Goal: Information Seeking & Learning: Learn about a topic

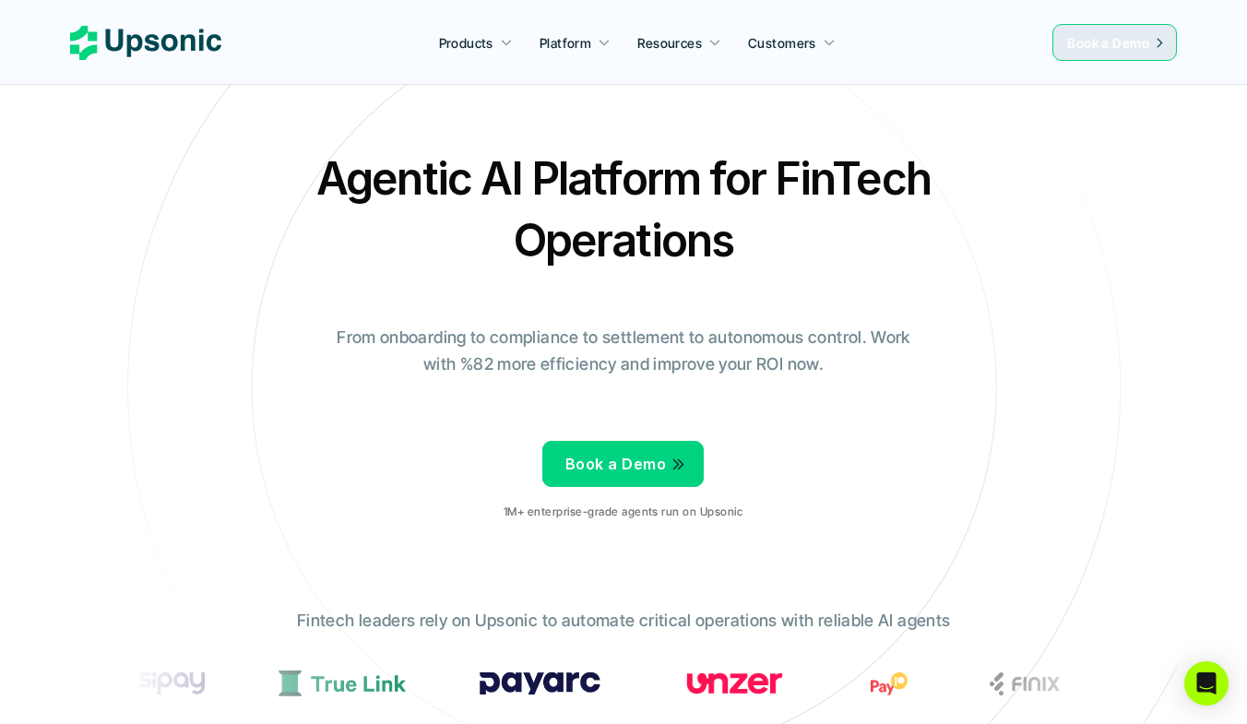
click at [686, 49] on p "Resources" at bounding box center [670, 42] width 65 height 19
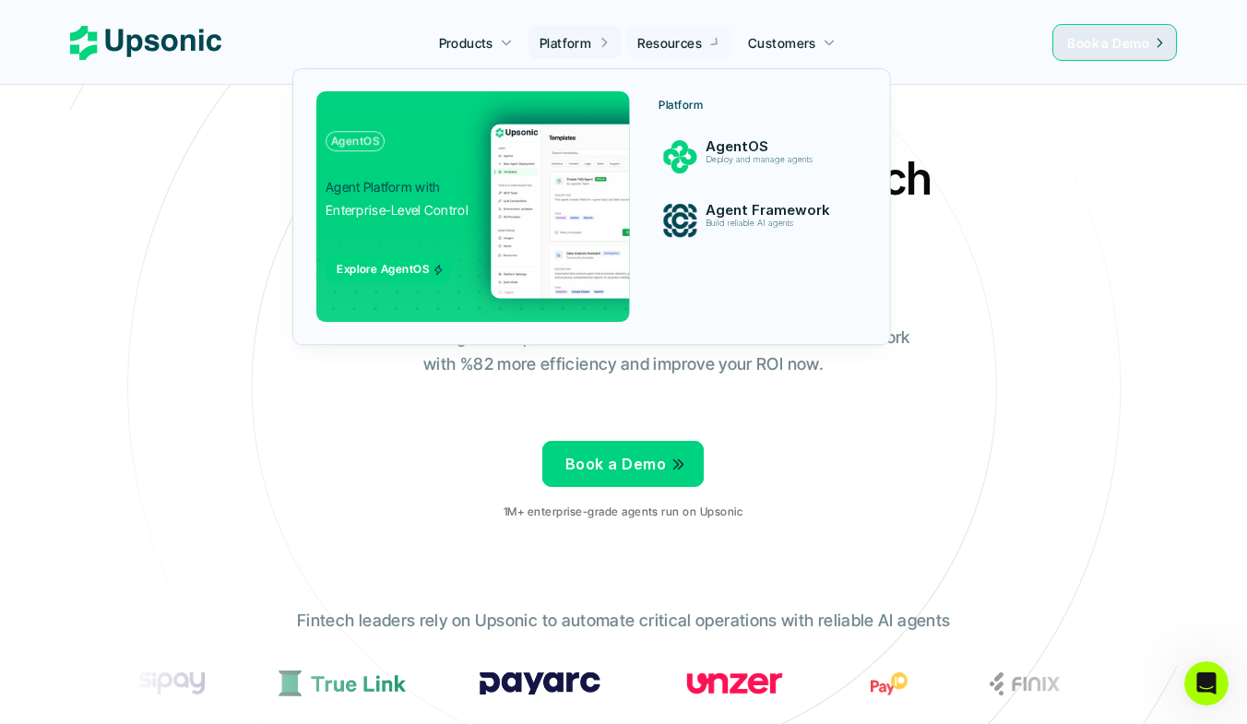
click at [591, 40] on p "Platform" at bounding box center [566, 42] width 52 height 19
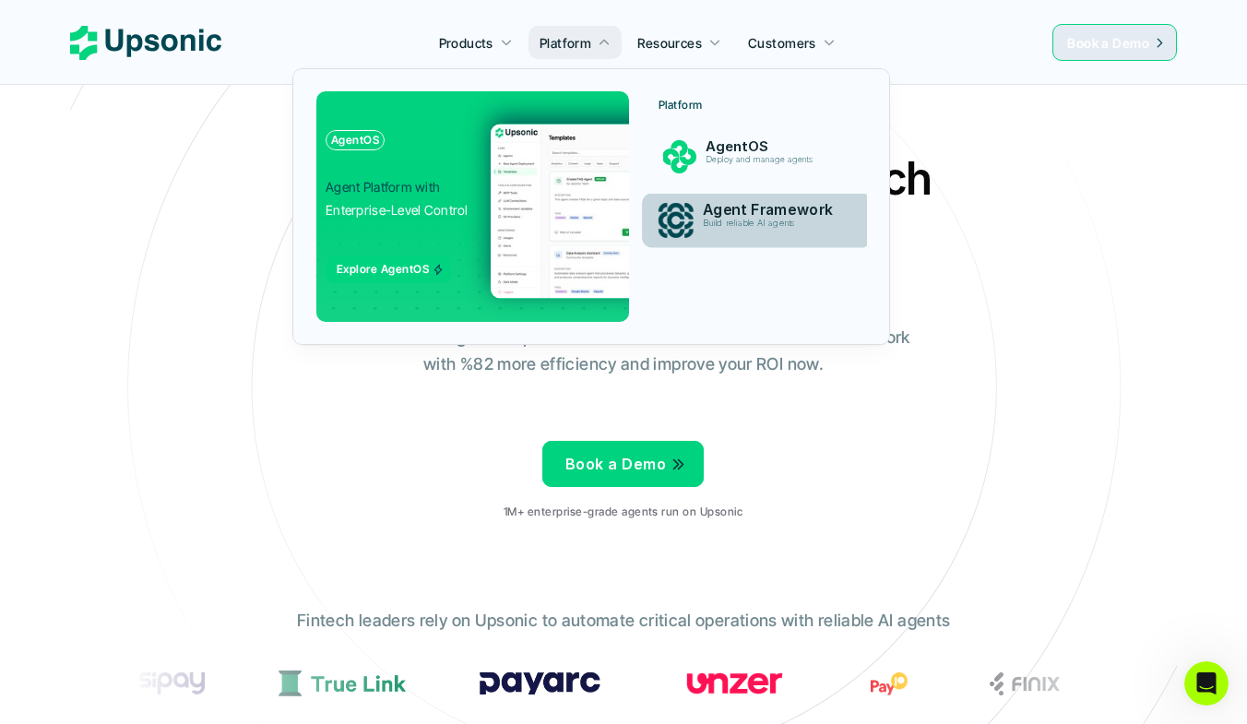
click at [753, 227] on p "Build reliable AI agents" at bounding box center [773, 224] width 141 height 10
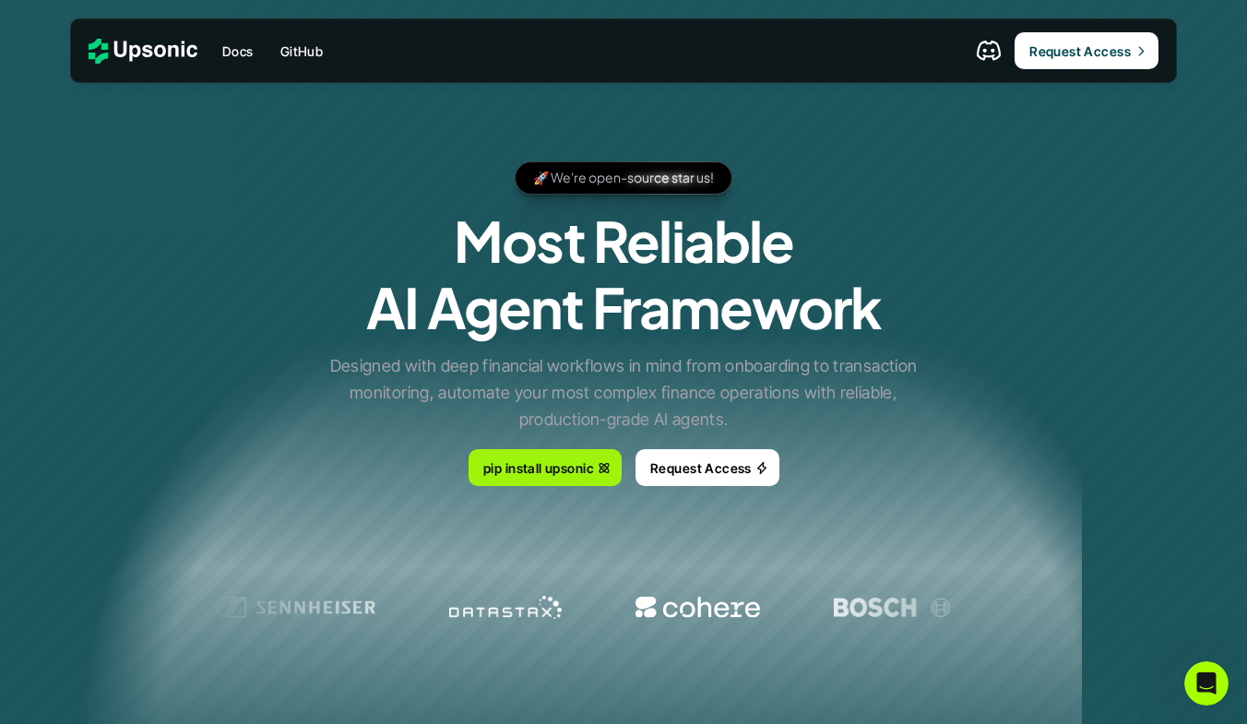
click at [578, 468] on p "pip install upsonic" at bounding box center [538, 467] width 111 height 19
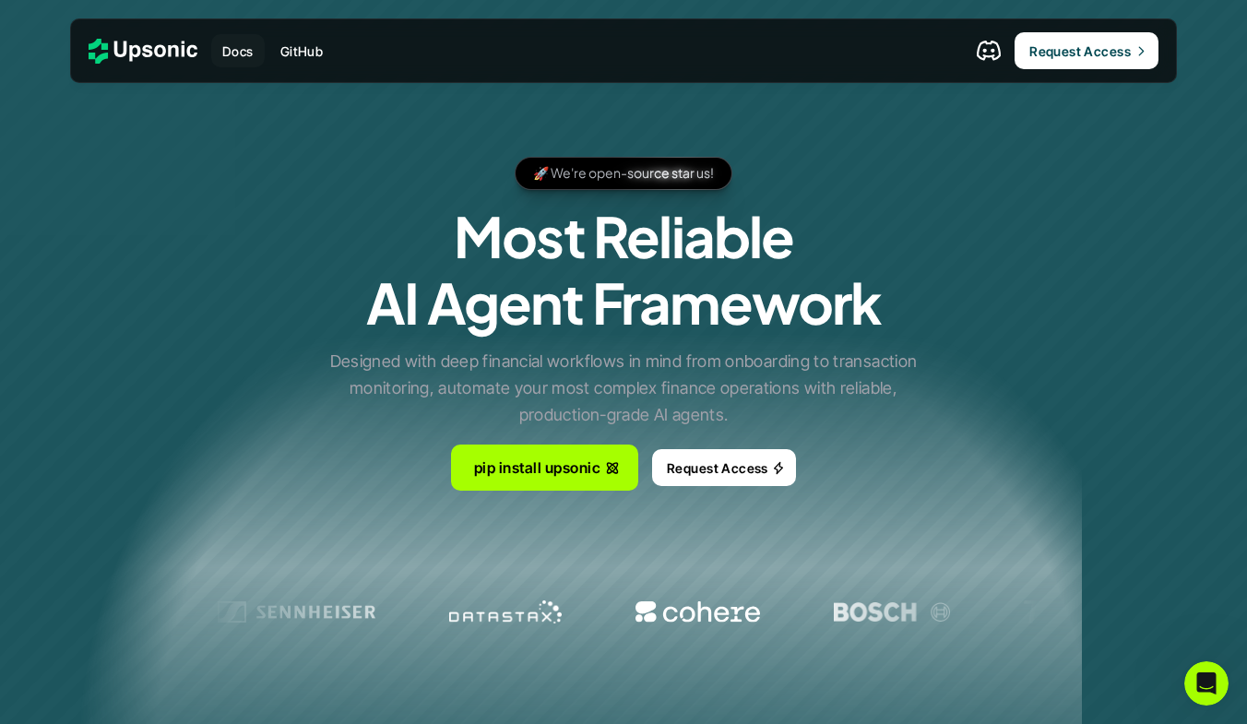
click at [240, 47] on p "Docs" at bounding box center [237, 51] width 31 height 19
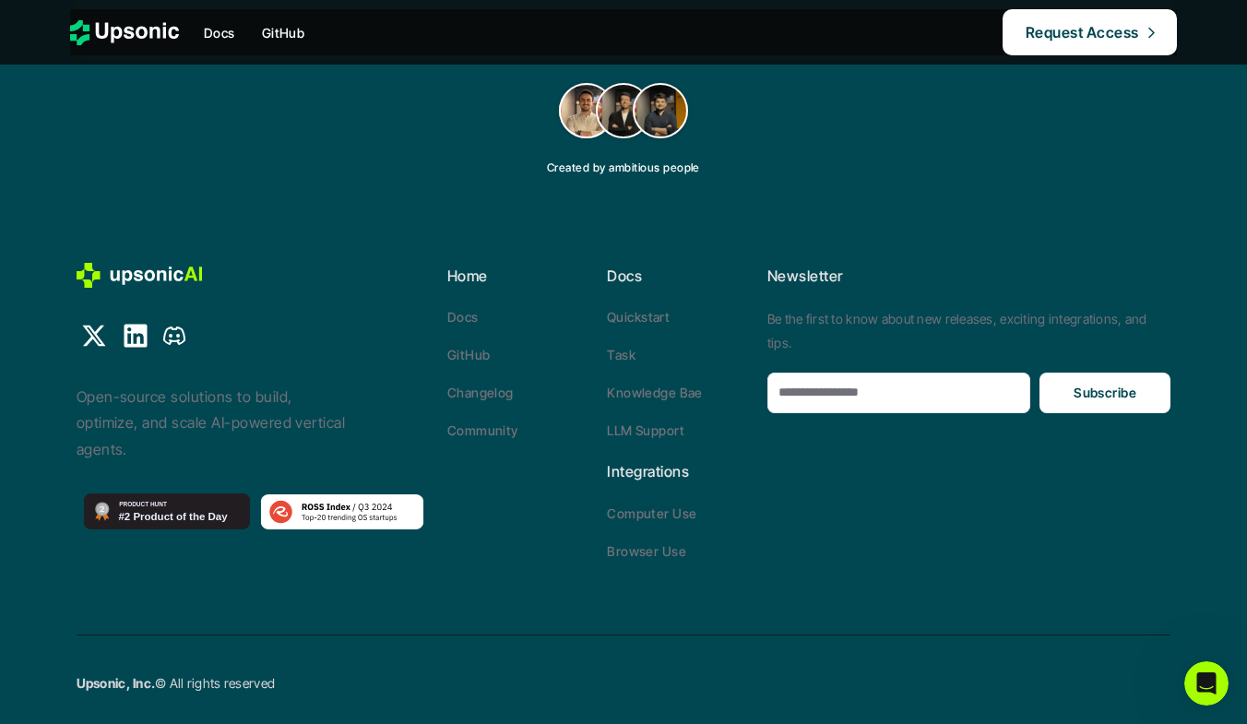
scroll to position [5816, 0]
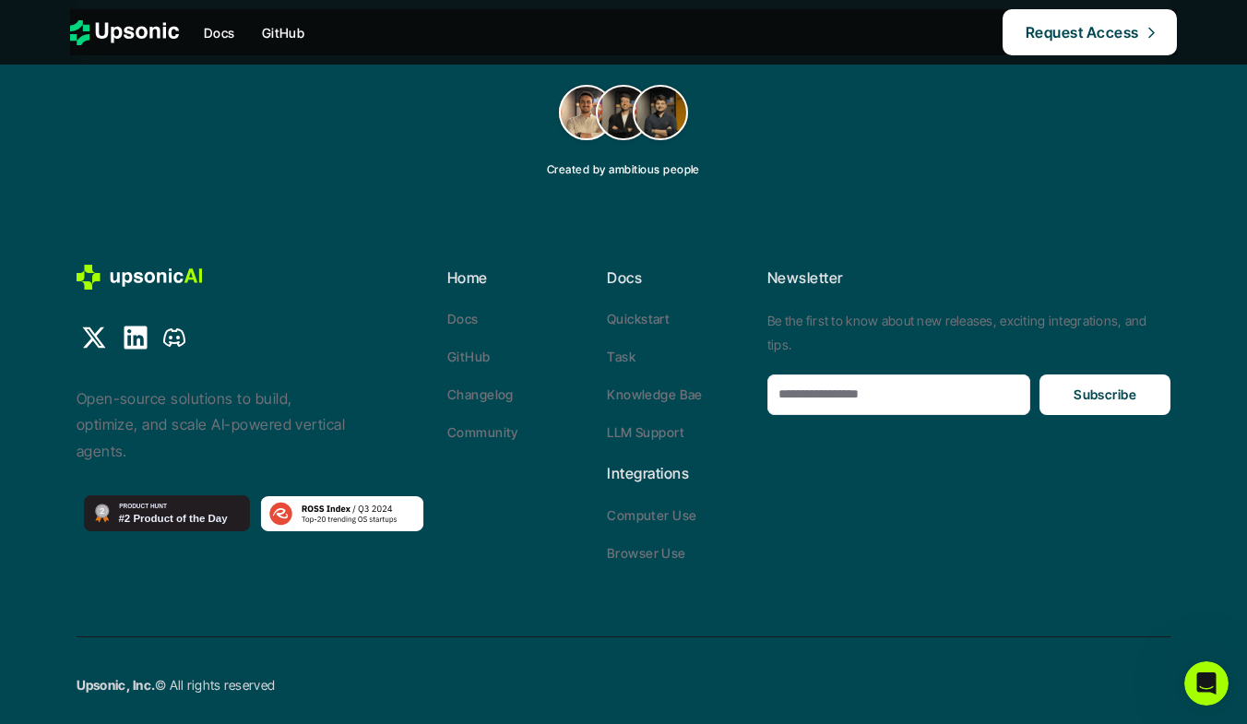
click at [637, 543] on p "Browser Use" at bounding box center [646, 552] width 79 height 19
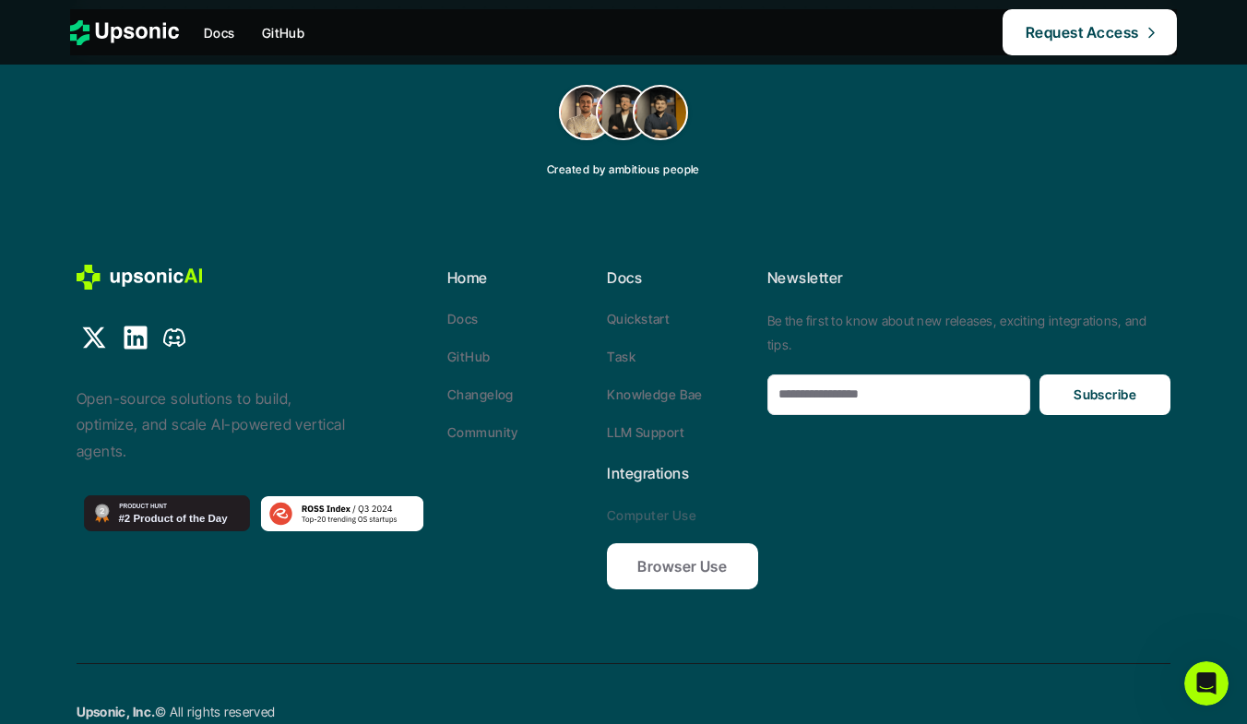
click at [664, 510] on p "Computer Use" at bounding box center [651, 515] width 89 height 19
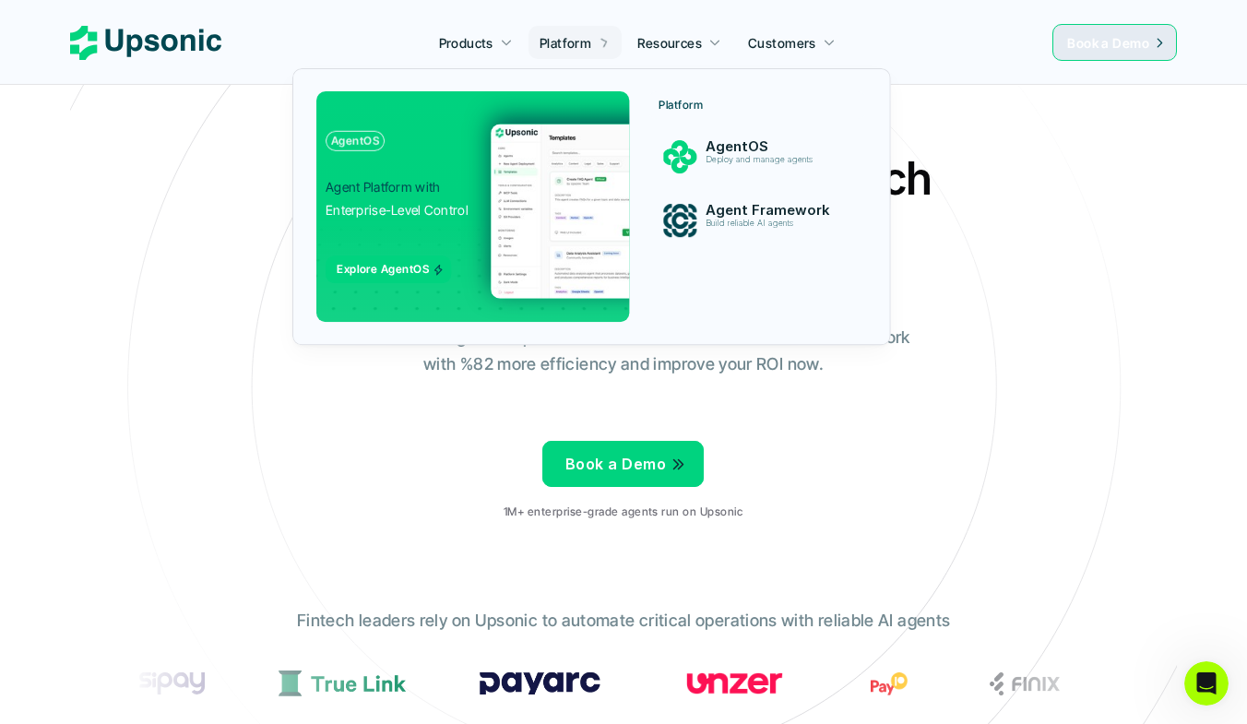
click at [590, 52] on div at bounding box center [591, 185] width 598 height 319
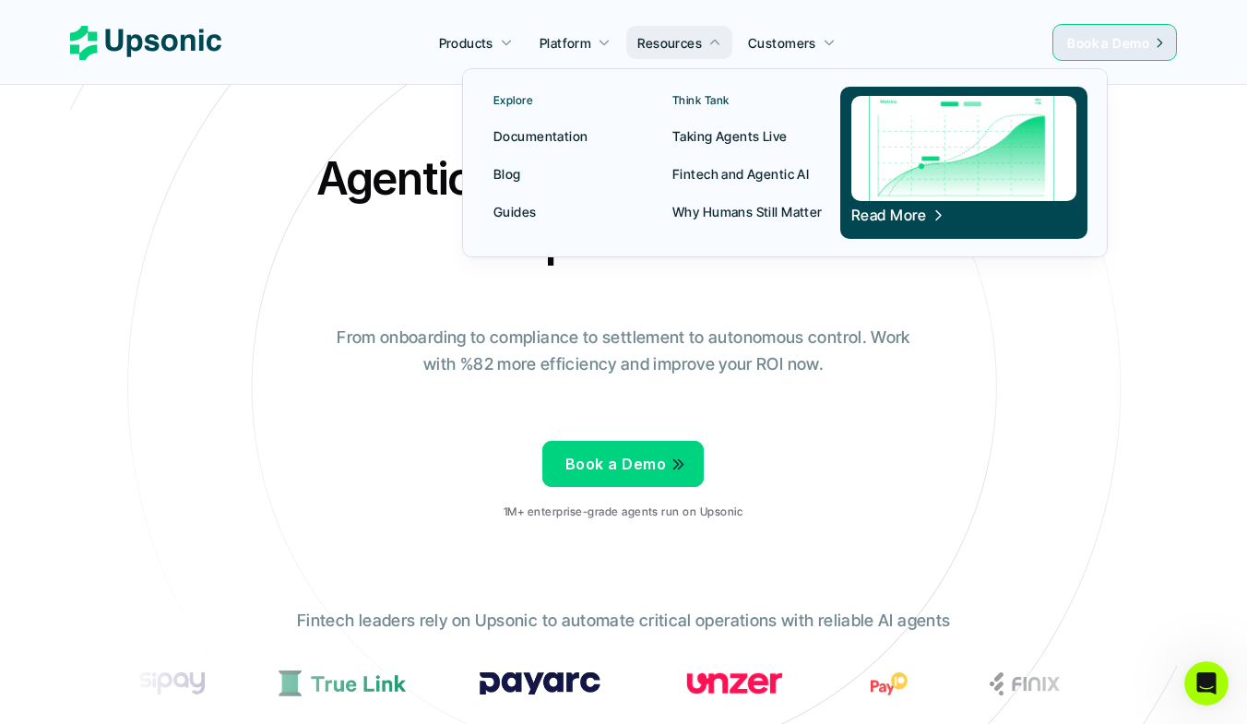
click at [519, 211] on p "Guides" at bounding box center [515, 211] width 43 height 19
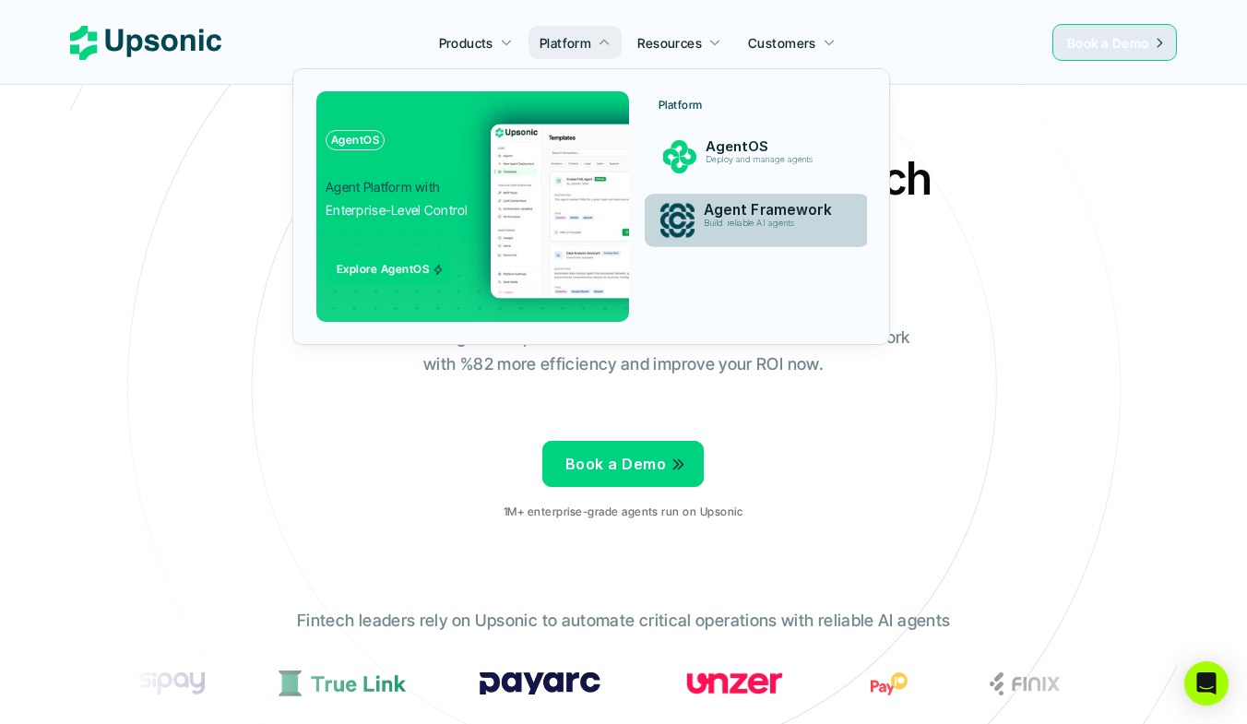
click at [709, 209] on p "Agent Framework" at bounding box center [774, 211] width 140 height 18
